Goal: Check status: Check status

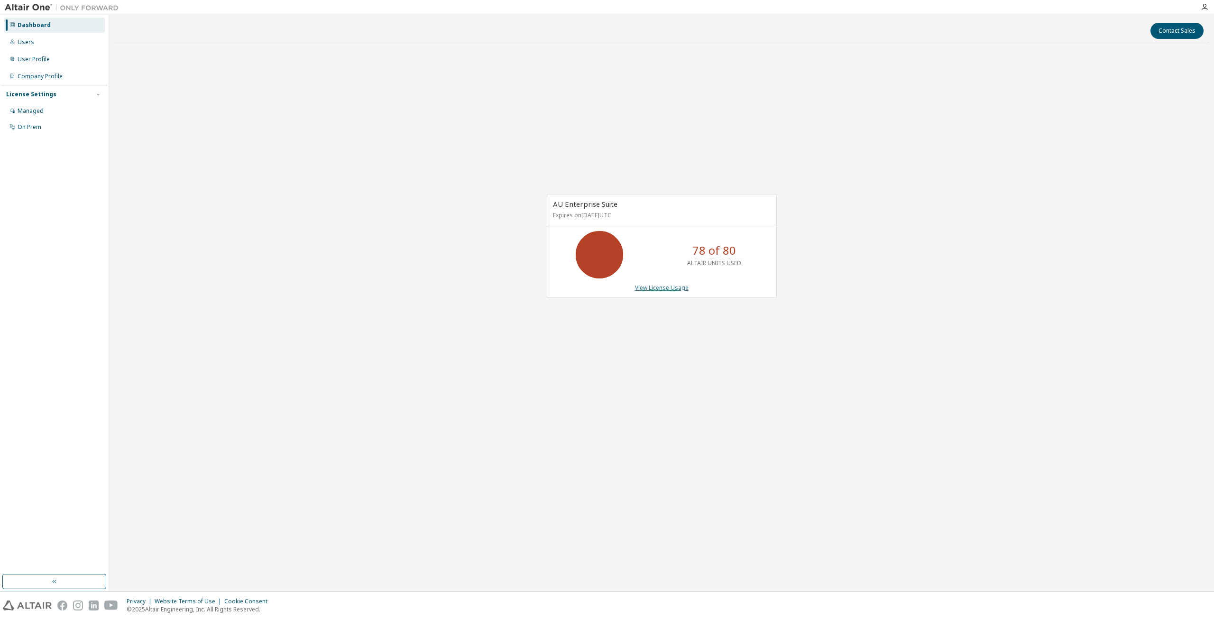
click at [660, 284] on link "View License Usage" at bounding box center [662, 288] width 54 height 8
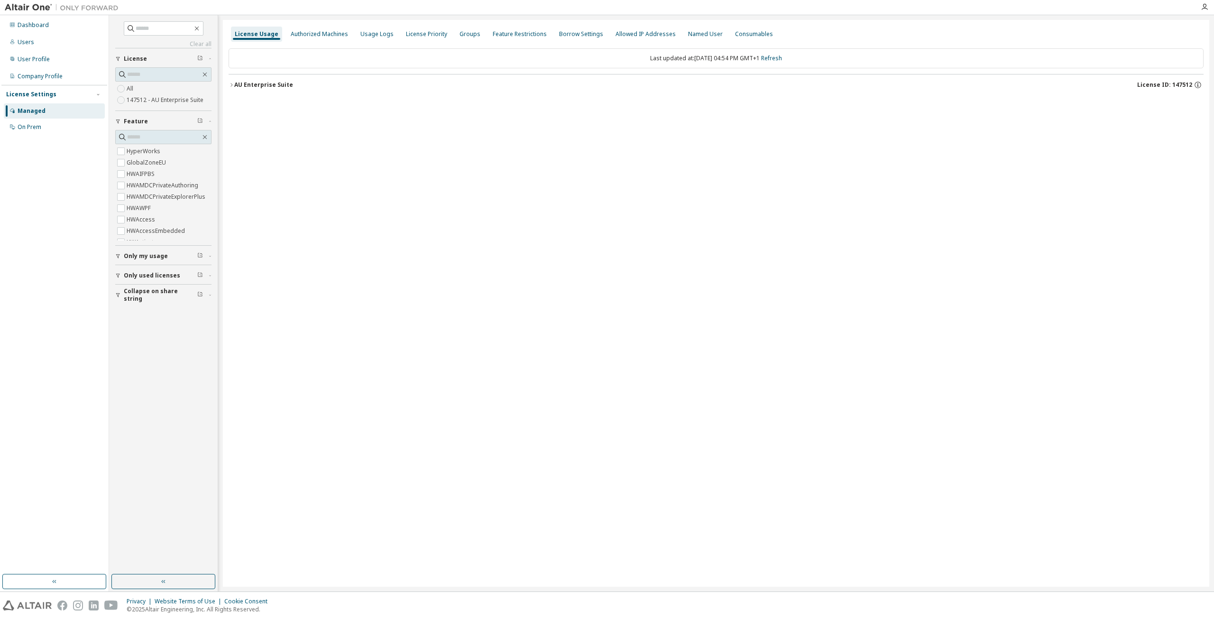
click at [232, 84] on icon "button" at bounding box center [231, 84] width 2 height 3
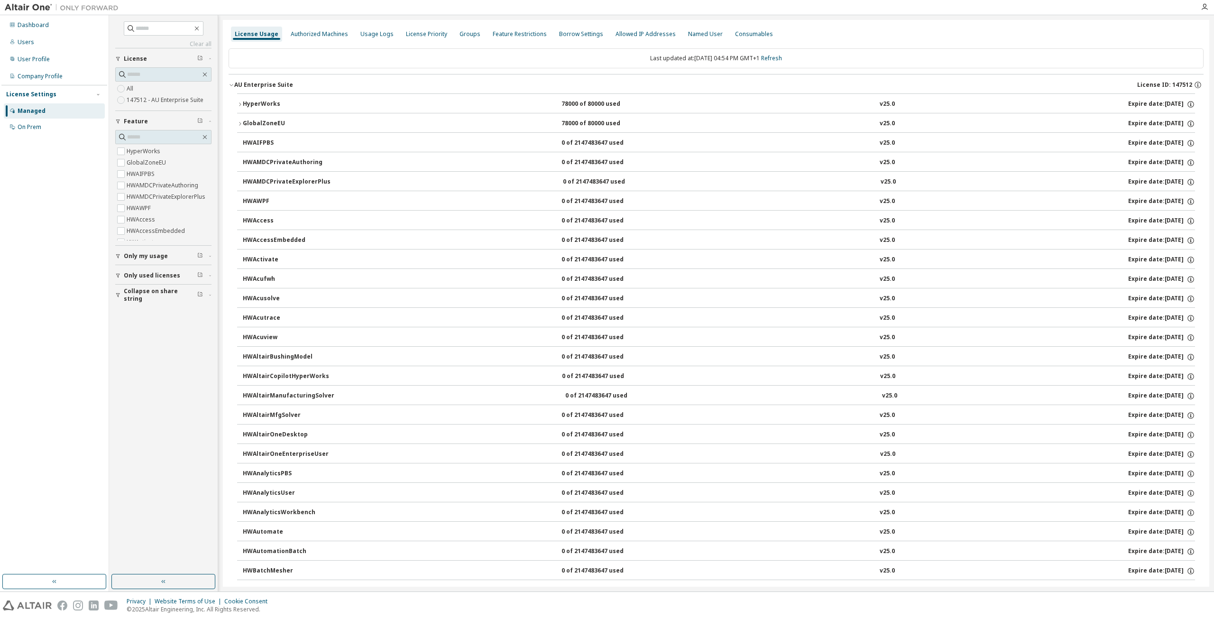
click at [261, 104] on div "HyperWorks" at bounding box center [285, 104] width 85 height 9
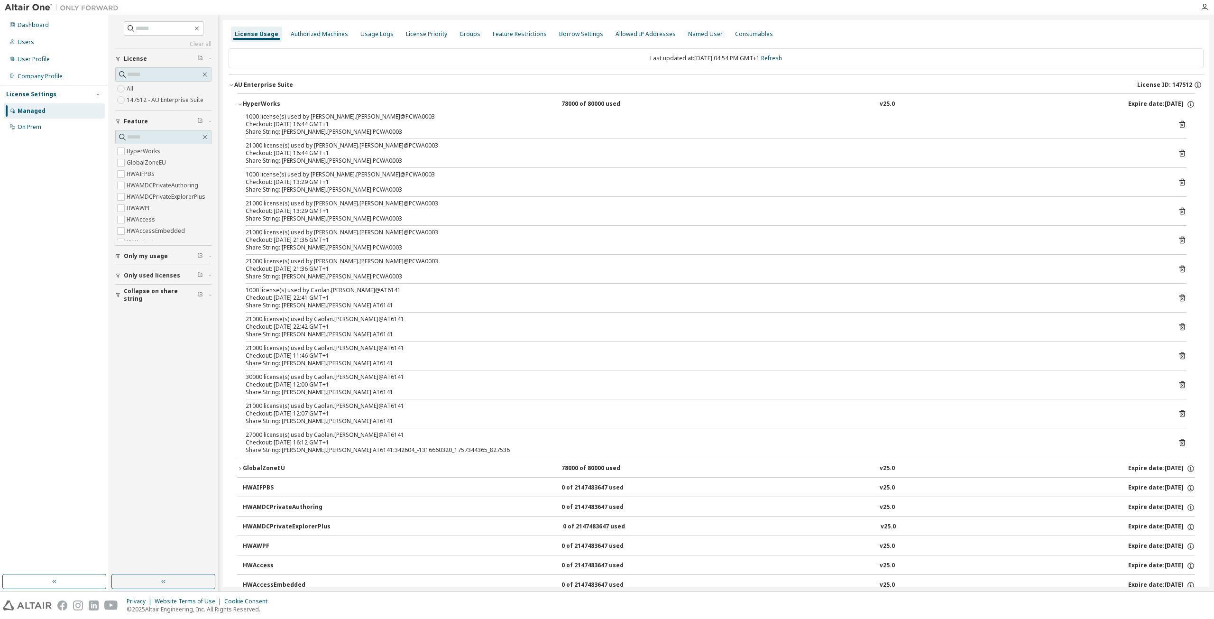
click at [203, 415] on div "Clear all Collapse on share string Only used licenses Only my usage Feature Hyp…" at bounding box center [163, 295] width 106 height 556
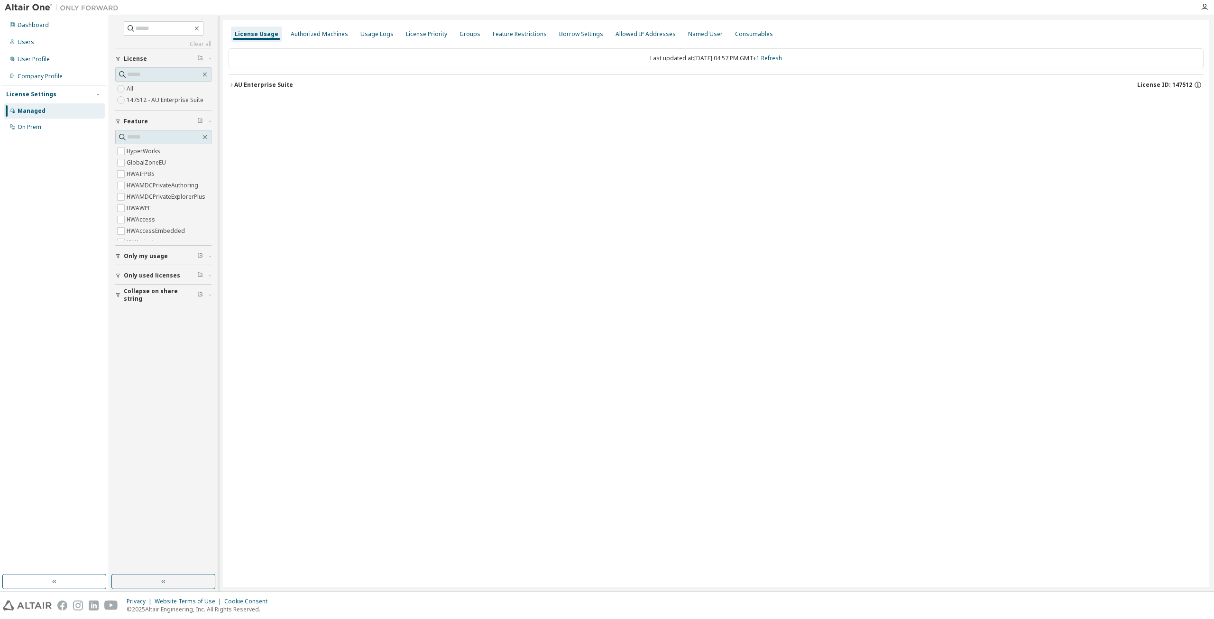
click at [237, 84] on div "AU Enterprise Suite" at bounding box center [263, 85] width 59 height 8
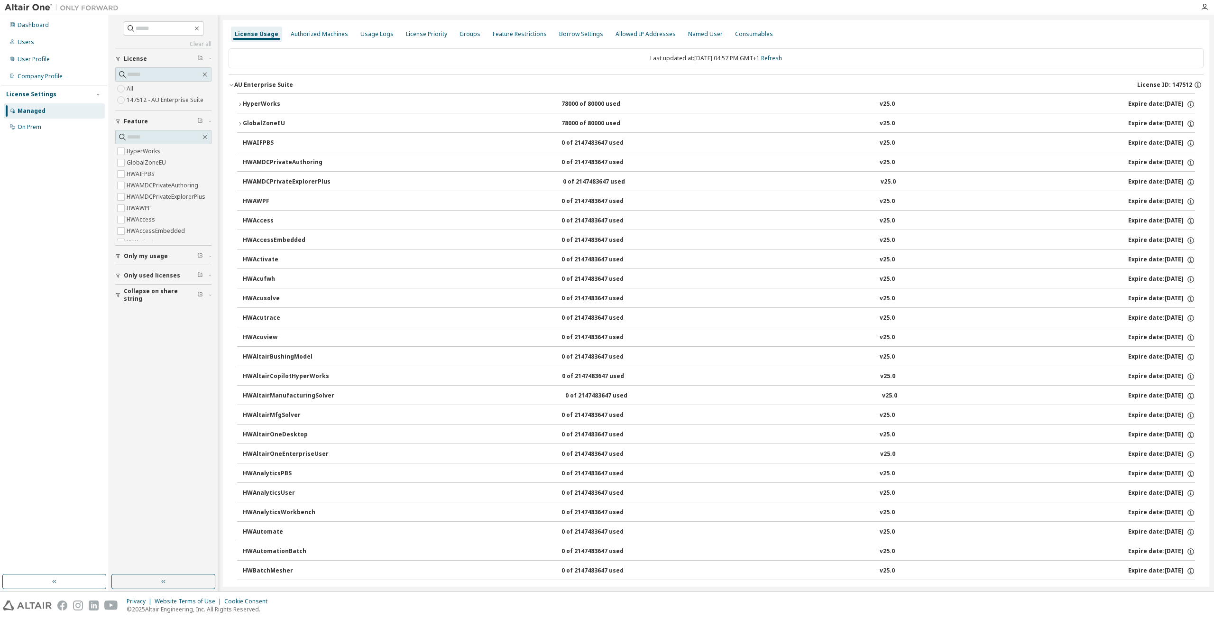
click at [349, 102] on div "HyperWorks 78000 of 80000 used v25.0 Expire date: 2026-07-25" at bounding box center [719, 104] width 952 height 9
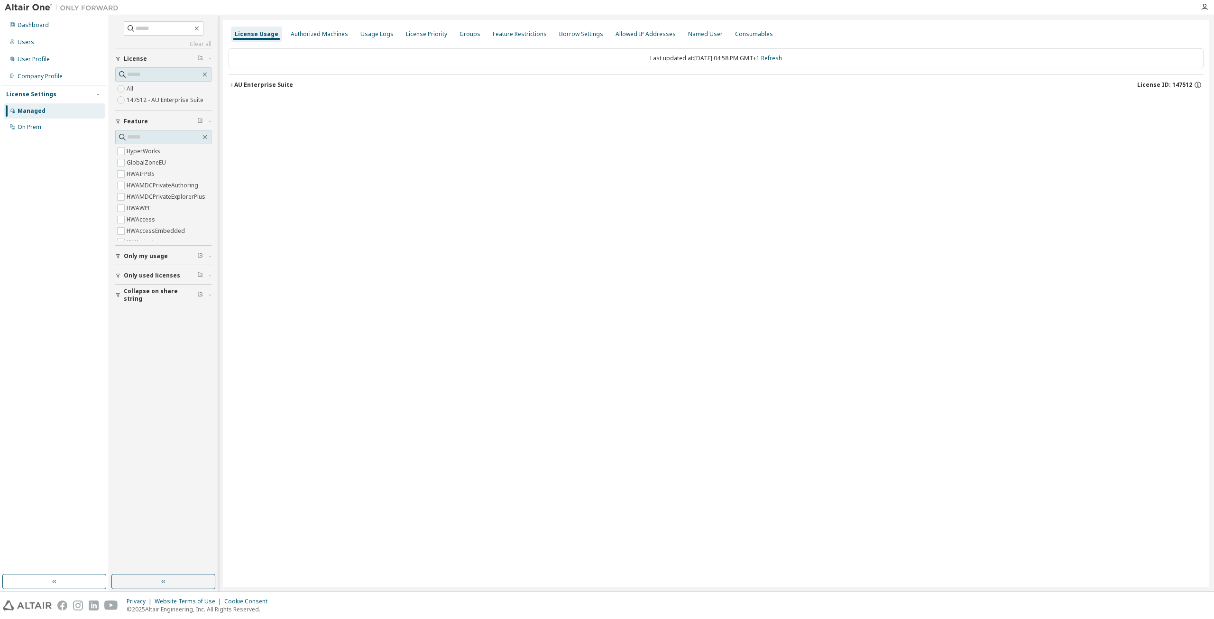
click at [256, 82] on div "AU Enterprise Suite" at bounding box center [263, 85] width 59 height 8
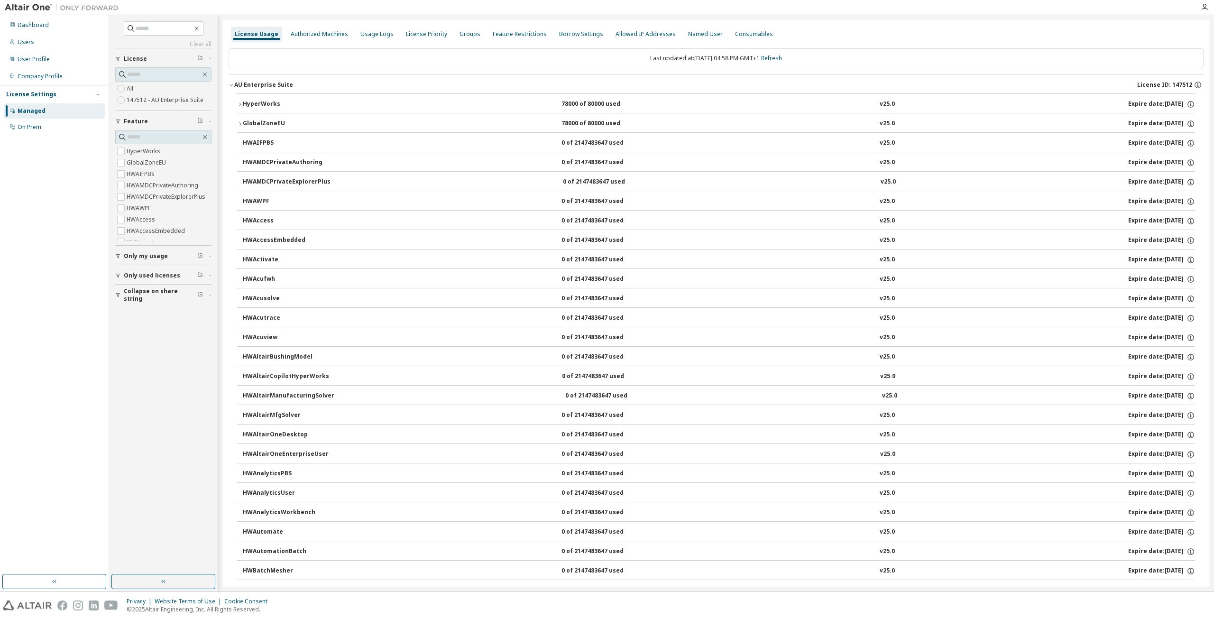
click at [256, 104] on div "HyperWorks" at bounding box center [285, 104] width 85 height 9
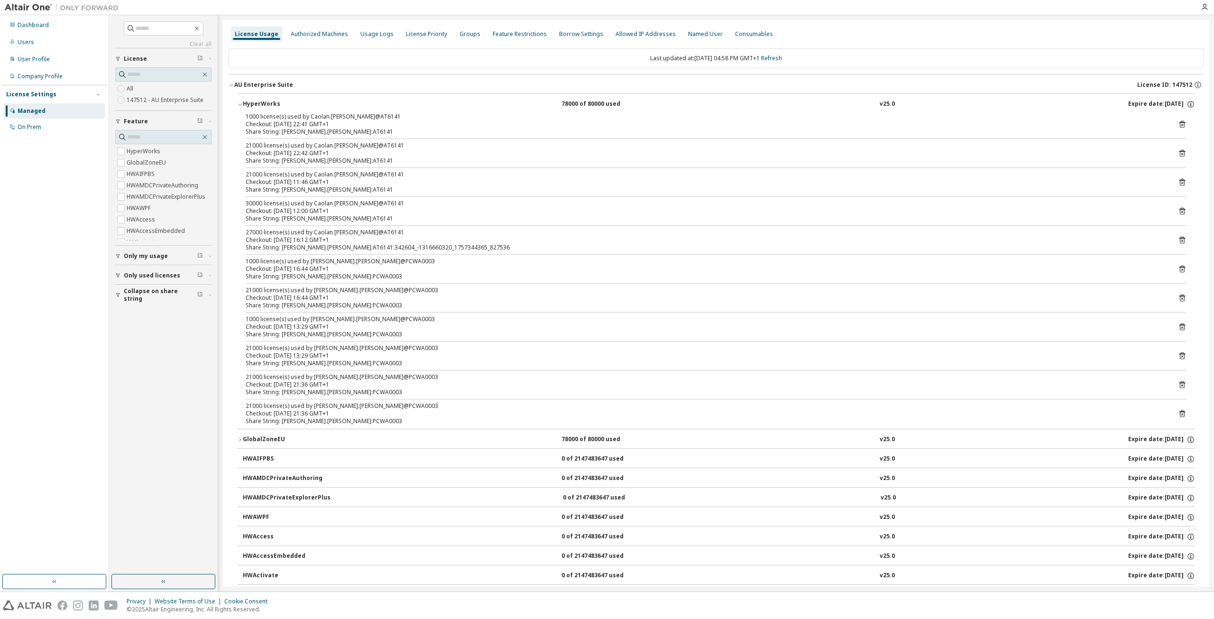
click at [305, 240] on div "Checkout: 2025-09-08 16:12 GMT+1" at bounding box center [705, 240] width 918 height 8
drag, startPoint x: 305, startPoint y: 240, endPoint x: 1151, endPoint y: 243, distance: 846.4
click at [1114, 240] on div "Checkout: 2025-09-08 16:12 GMT+1" at bounding box center [705, 240] width 918 height 8
click at [1179, 239] on icon at bounding box center [1182, 240] width 6 height 7
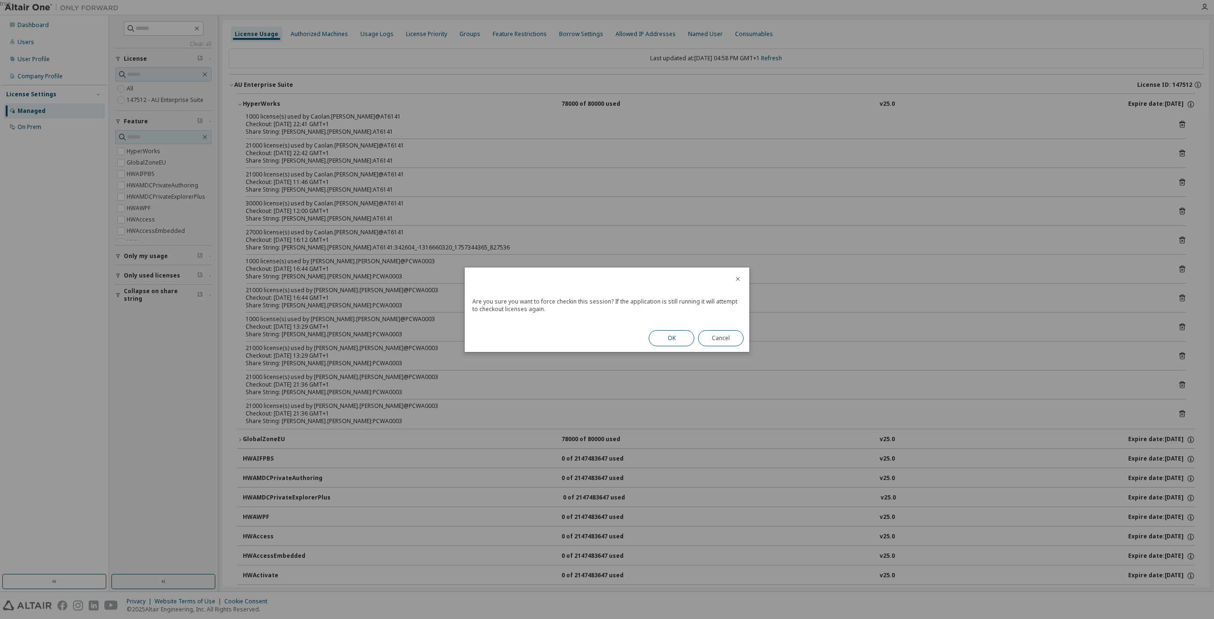
click at [680, 337] on button "OK" at bounding box center [672, 338] width 46 height 16
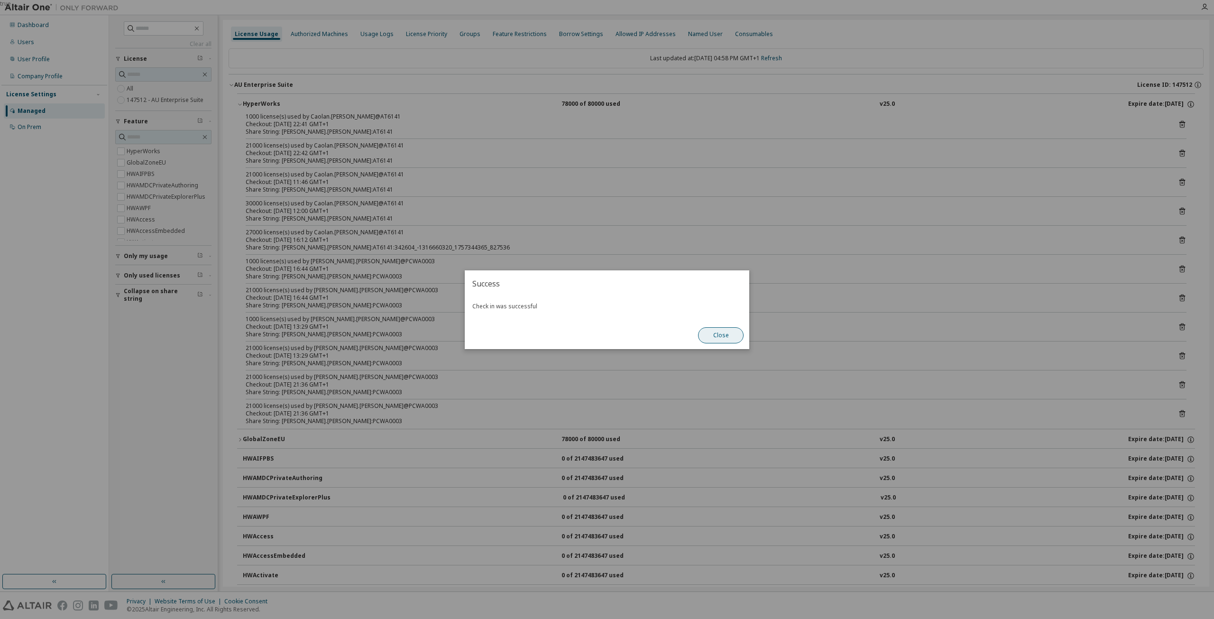
click at [730, 338] on button "Close" at bounding box center [721, 335] width 46 height 16
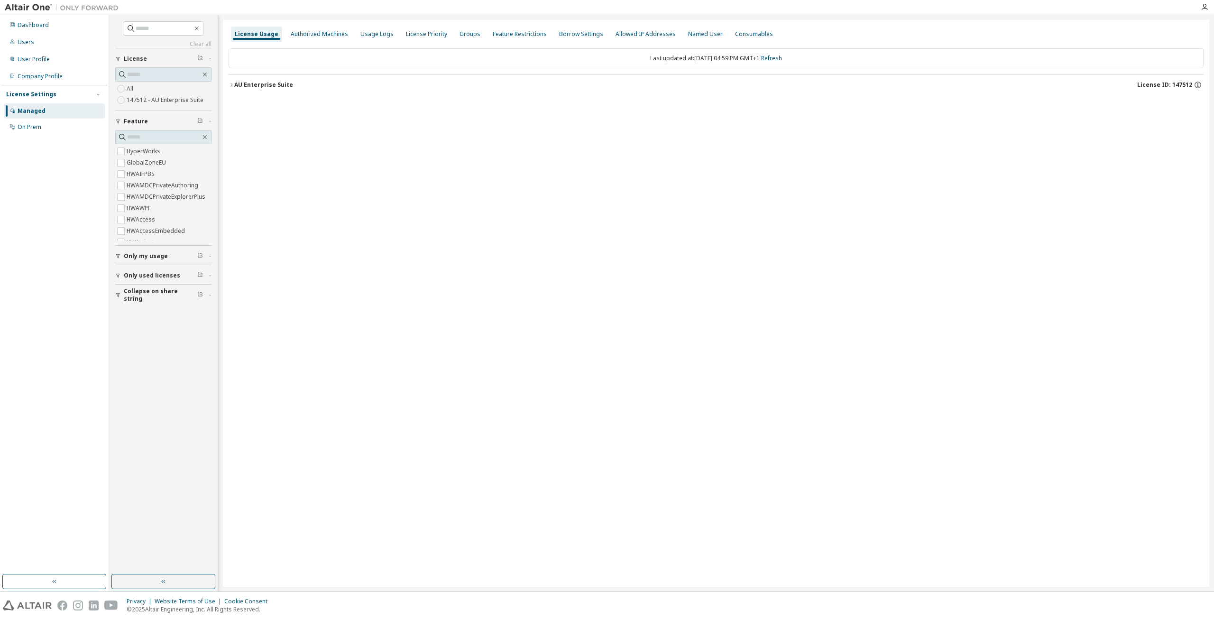
click at [259, 82] on div "AU Enterprise Suite" at bounding box center [263, 85] width 59 height 8
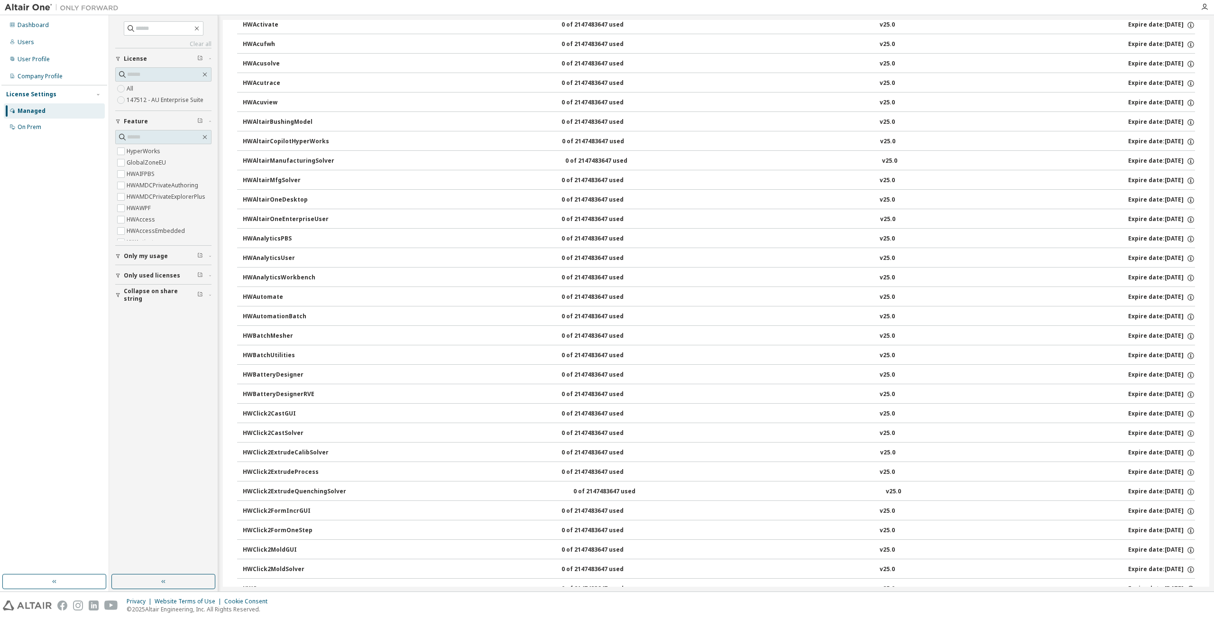
scroll to position [237, 0]
